Goal: Transaction & Acquisition: Obtain resource

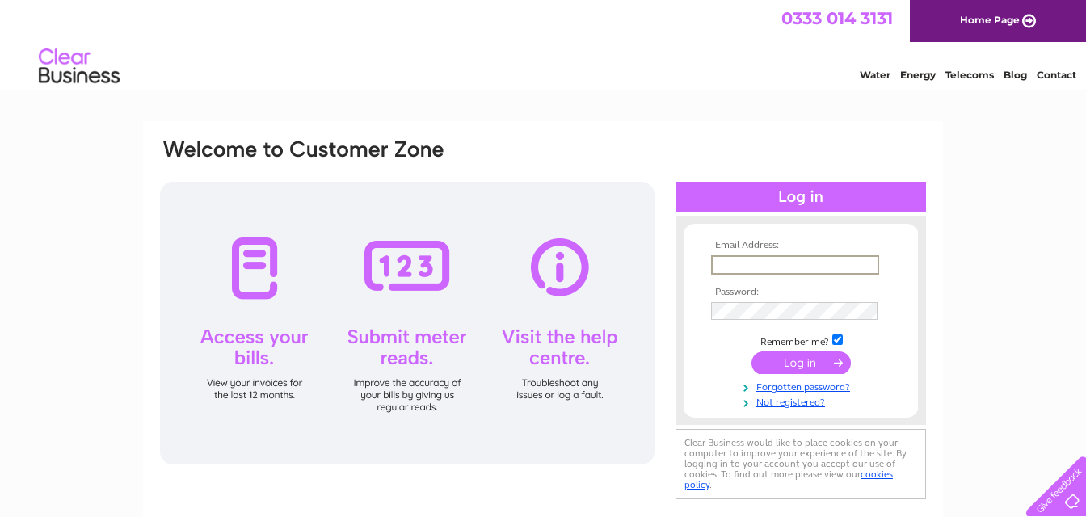
click at [731, 261] on input "text" at bounding box center [795, 264] width 168 height 19
paste input "membersatputneytownbowlingclub.co.uk"
type input "membersatputneytownbowlingclub.co.uk"
click at [784, 263] on input "text" at bounding box center [794, 264] width 167 height 18
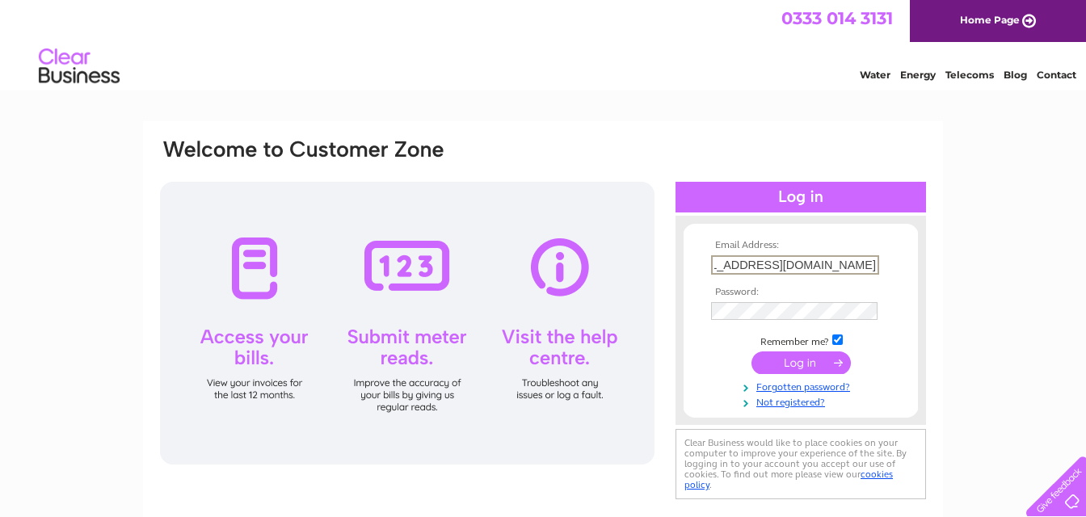
scroll to position [0, 49]
type input "members@putneytownbowlingclub.co.uk"
click at [816, 360] on input "submit" at bounding box center [801, 361] width 99 height 23
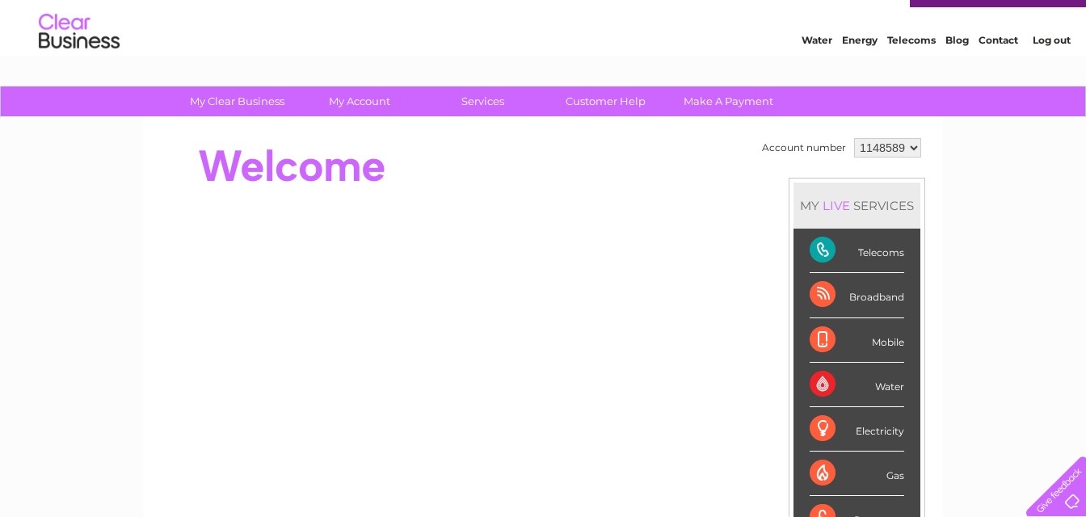
scroll to position [33, 0]
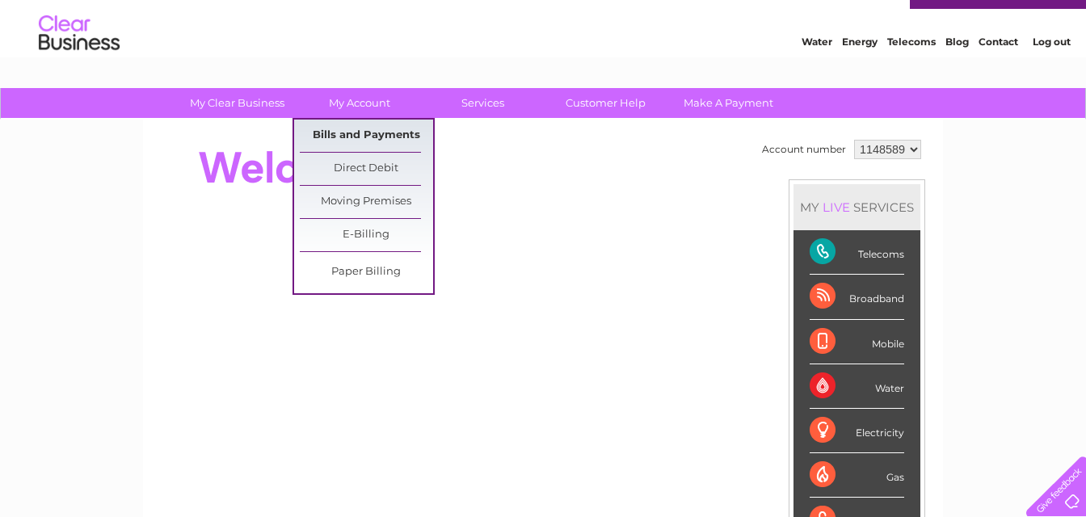
click at [364, 134] on link "Bills and Payments" at bounding box center [366, 136] width 133 height 32
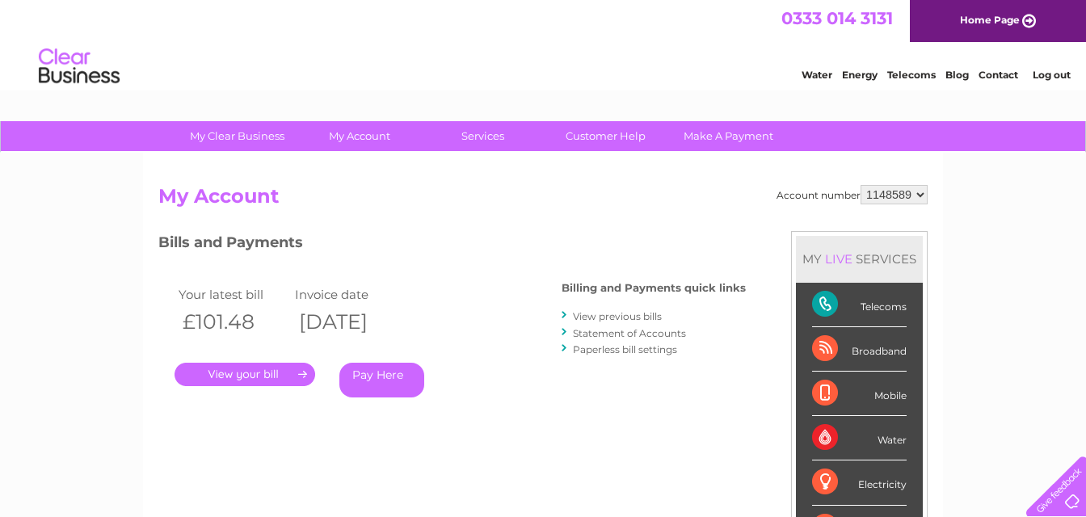
click at [609, 314] on link "View previous bills" at bounding box center [617, 316] width 89 height 12
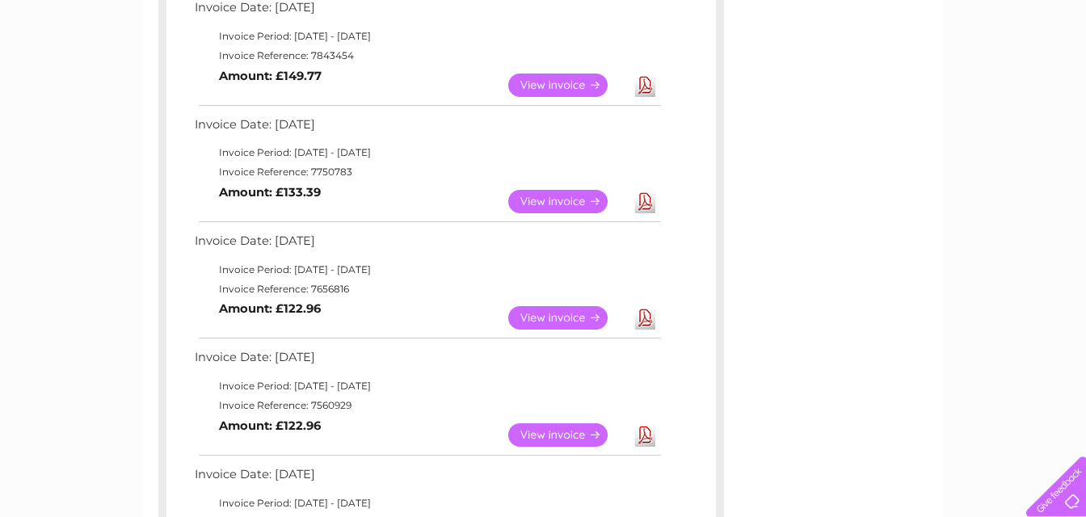
scroll to position [525, 0]
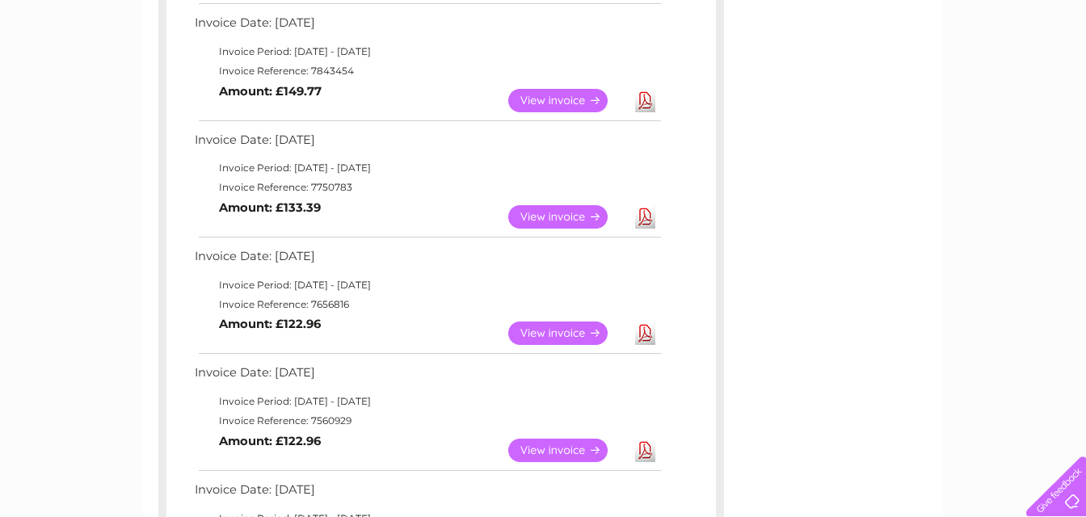
click at [647, 334] on link "Download" at bounding box center [645, 333] width 20 height 23
click at [647, 215] on link "Download" at bounding box center [645, 216] width 20 height 23
click at [647, 99] on link "Download" at bounding box center [645, 100] width 20 height 23
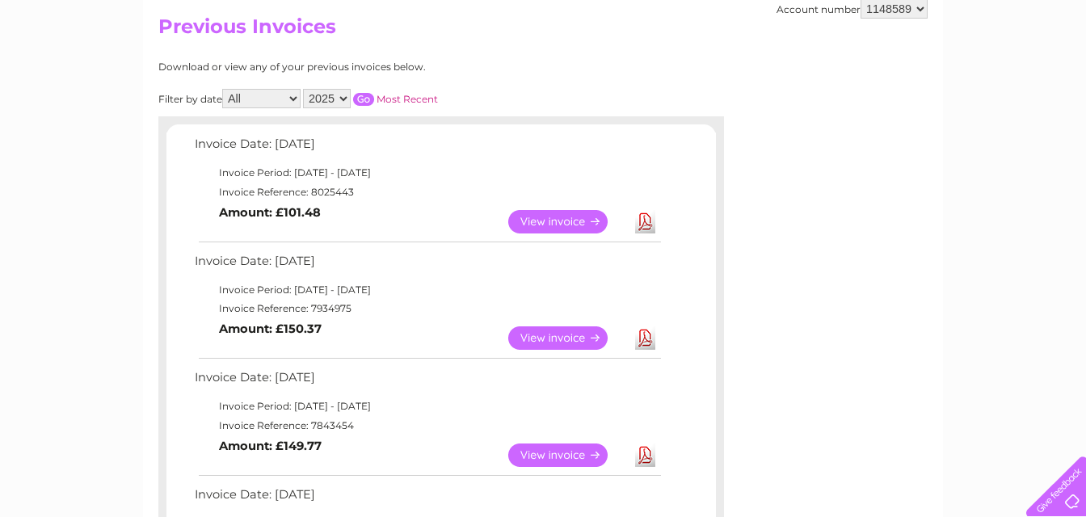
scroll to position [162, 0]
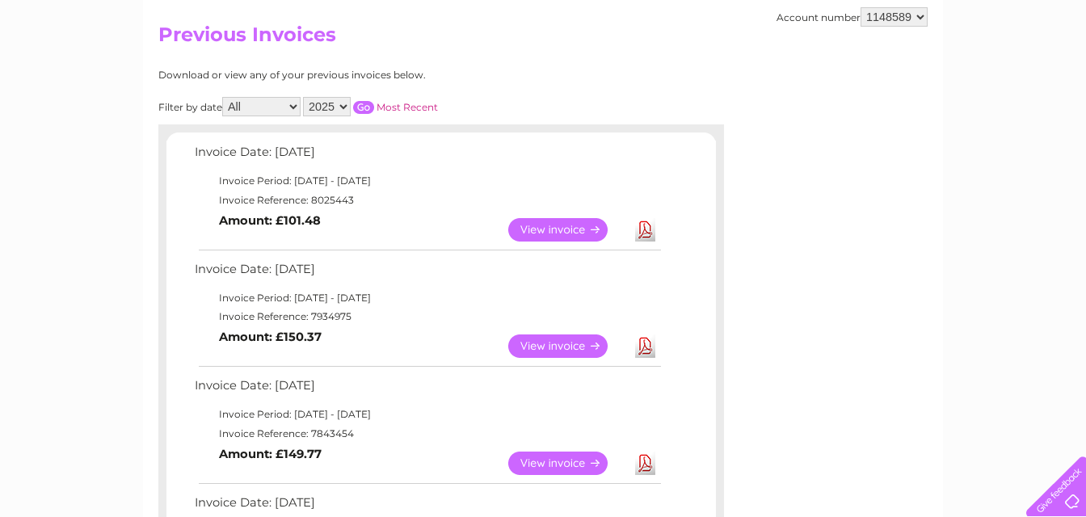
click at [645, 346] on link "Download" at bounding box center [645, 346] width 20 height 23
click at [642, 232] on link "Download" at bounding box center [645, 229] width 20 height 23
